Goal: Task Accomplishment & Management: Complete application form

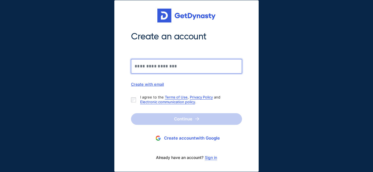
click at [164, 68] on input "Create an account" at bounding box center [186, 66] width 111 height 14
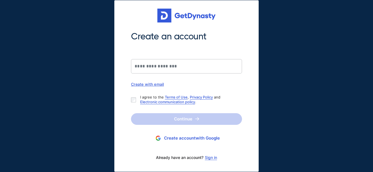
click at [211, 158] on link "Sign in" at bounding box center [211, 158] width 12 height 4
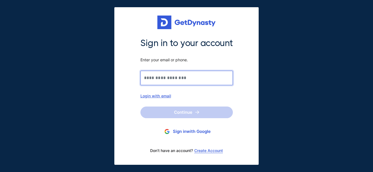
click at [183, 77] on input "Sign in to your account Enter your email or phone." at bounding box center [187, 78] width 93 height 14
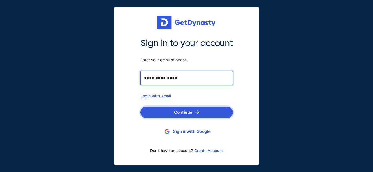
type input "**********"
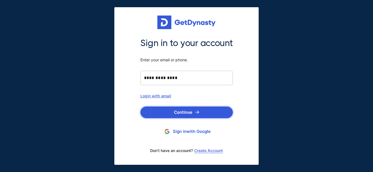
click at [183, 113] on button "Continue" at bounding box center [187, 113] width 93 height 12
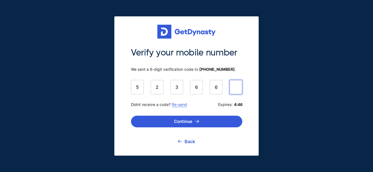
type input "******"
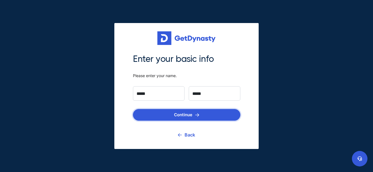
click at [193, 115] on button "Continue" at bounding box center [187, 115] width 108 height 12
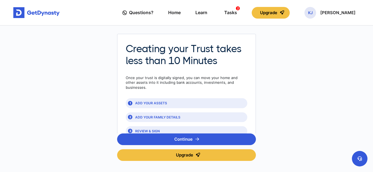
scroll to position [7, 0]
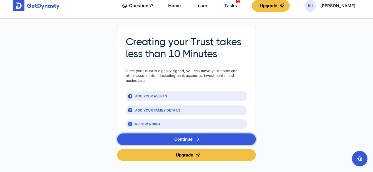
click at [188, 136] on button "Continue" at bounding box center [186, 140] width 139 height 12
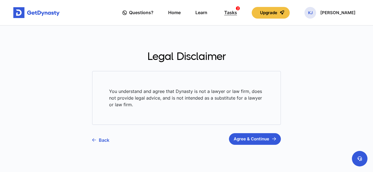
click at [237, 11] on div "Tasks 2" at bounding box center [230, 13] width 13 height 10
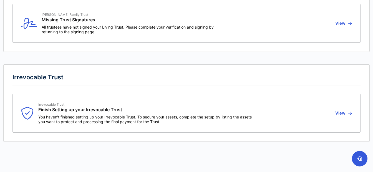
scroll to position [106, 0]
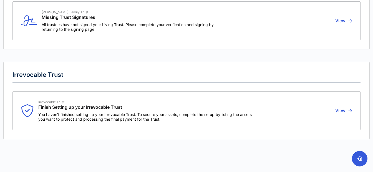
click at [341, 113] on button "View" at bounding box center [343, 111] width 18 height 22
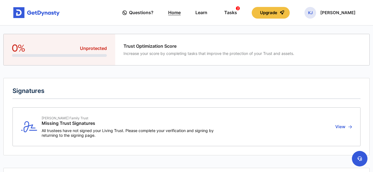
click at [181, 13] on link "Home" at bounding box center [174, 13] width 13 height 16
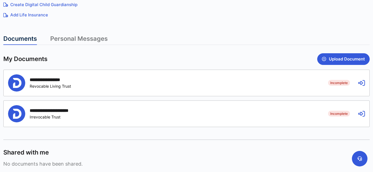
scroll to position [123, 0]
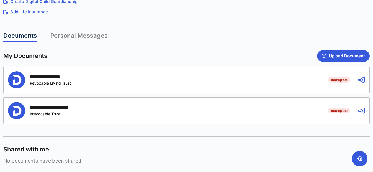
click at [360, 80] on icon at bounding box center [362, 80] width 7 height 7
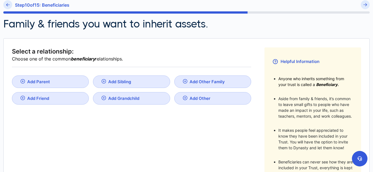
scroll to position [51, 0]
